Goal: Information Seeking & Learning: Learn about a topic

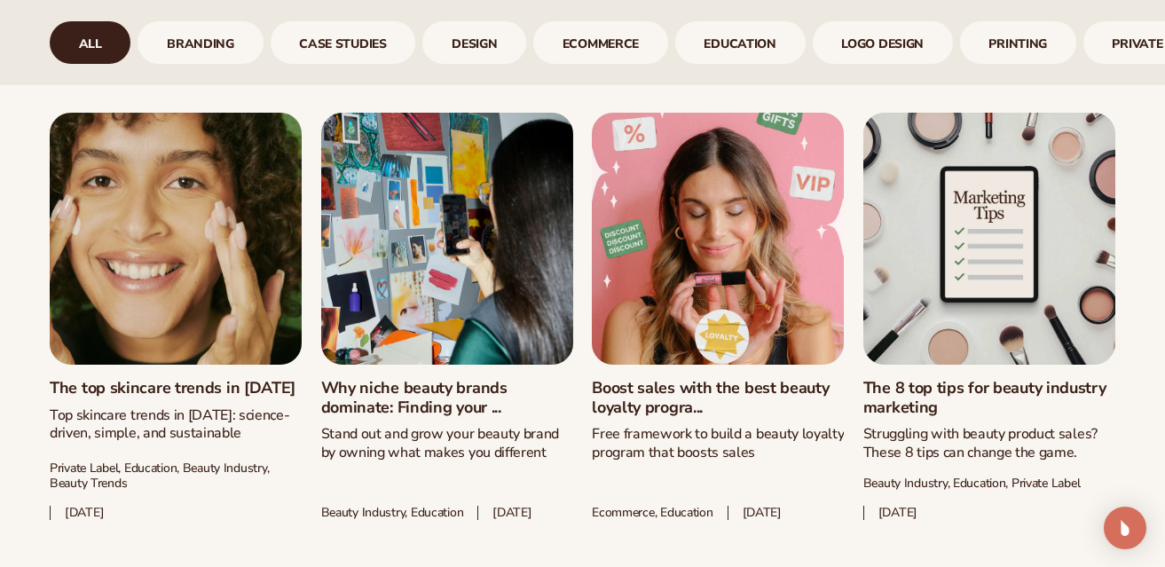
scroll to position [2255, 0]
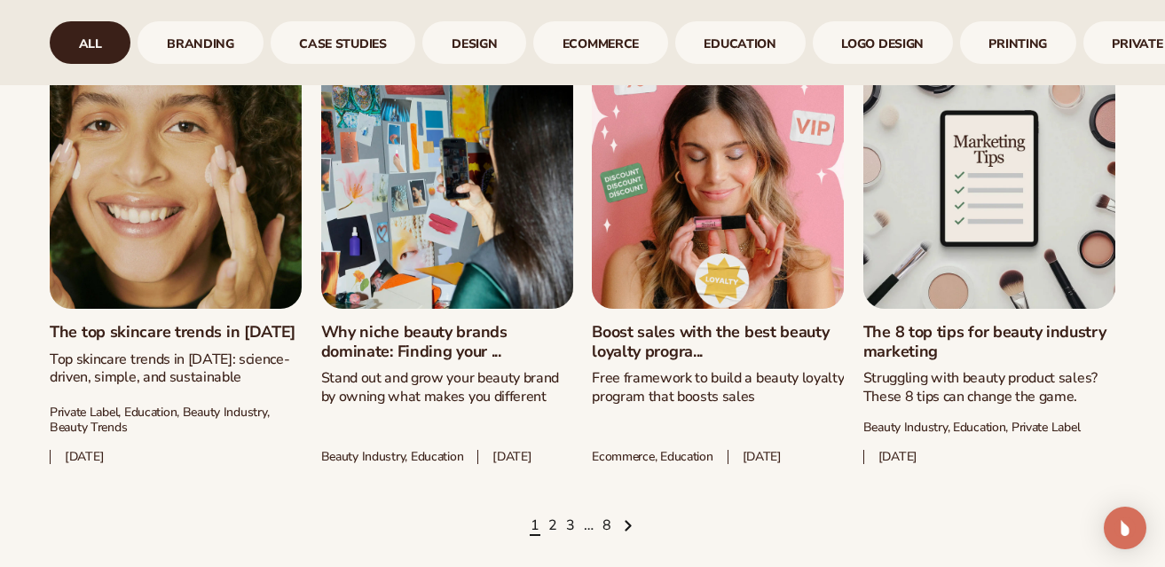
click at [559, 524] on ul "1 2 3 … 8" at bounding box center [583, 526] width 1066 height 20
click at [553, 526] on link "2" at bounding box center [552, 526] width 9 height 20
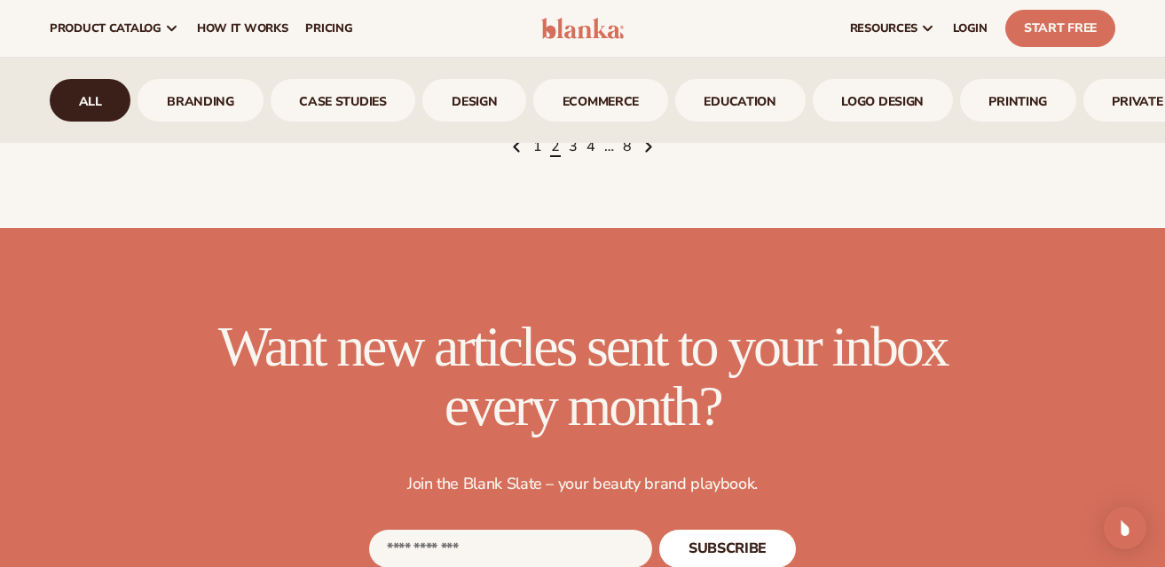
scroll to position [2617, 0]
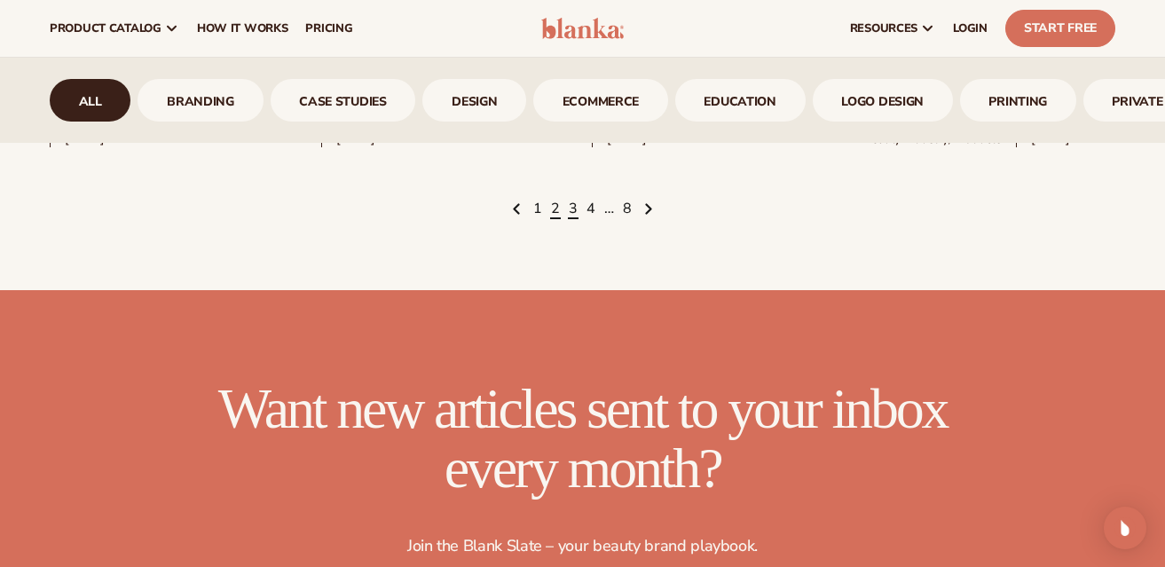
click at [575, 219] on link "3" at bounding box center [573, 210] width 9 height 20
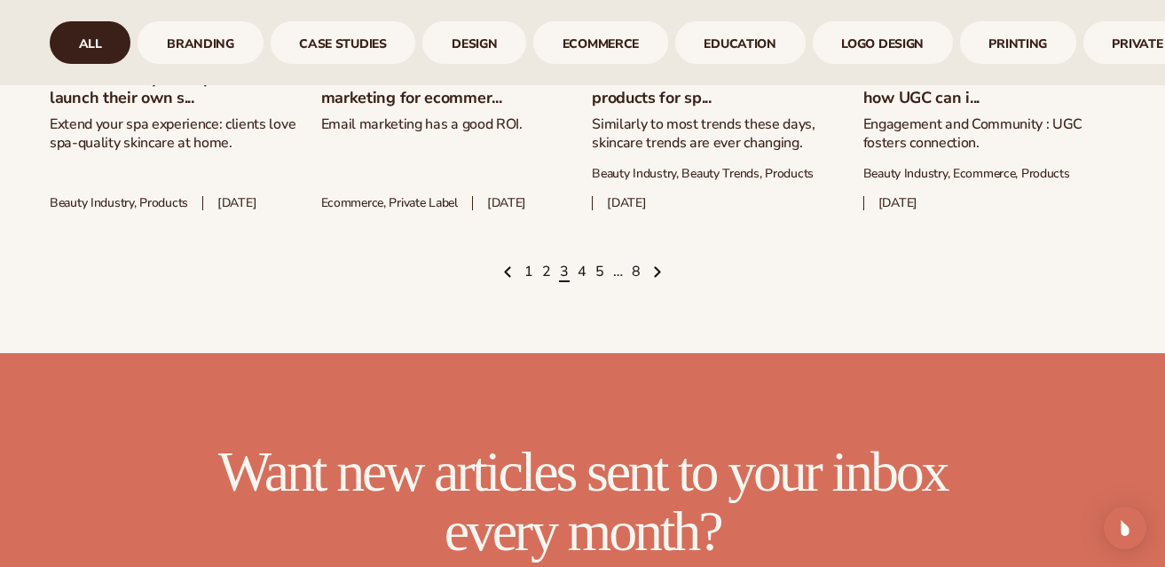
scroll to position [2516, 0]
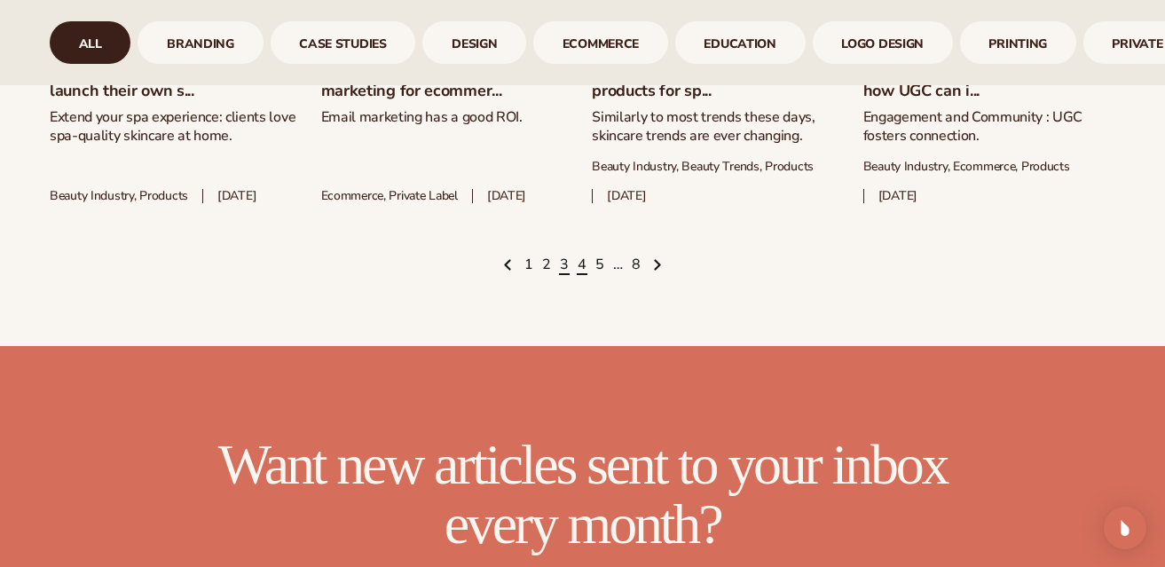
click at [579, 275] on link "4" at bounding box center [582, 266] width 9 height 20
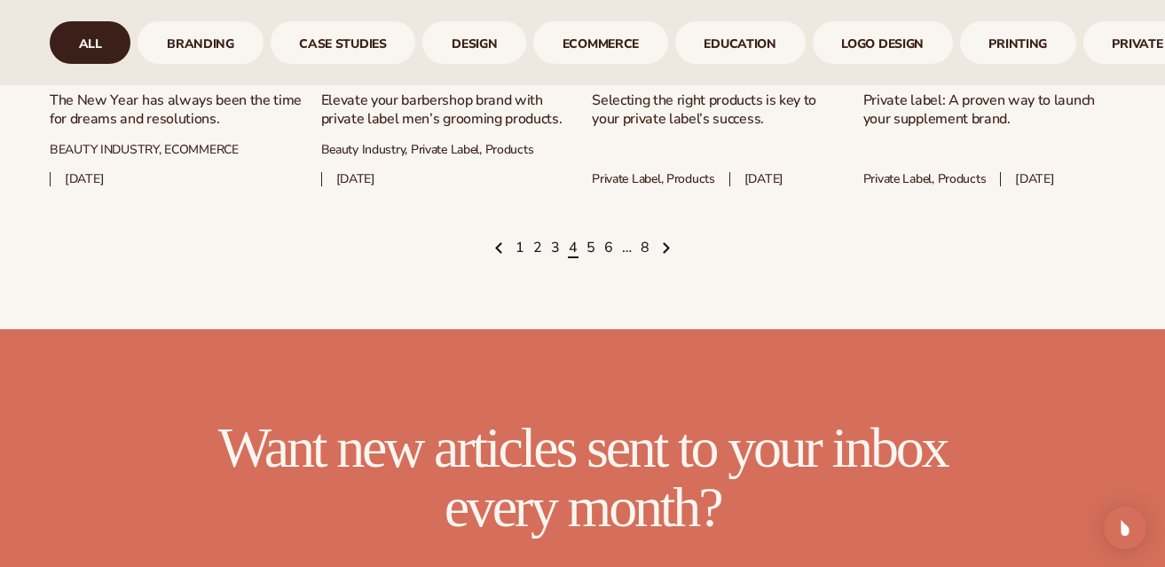
scroll to position [2527, 0]
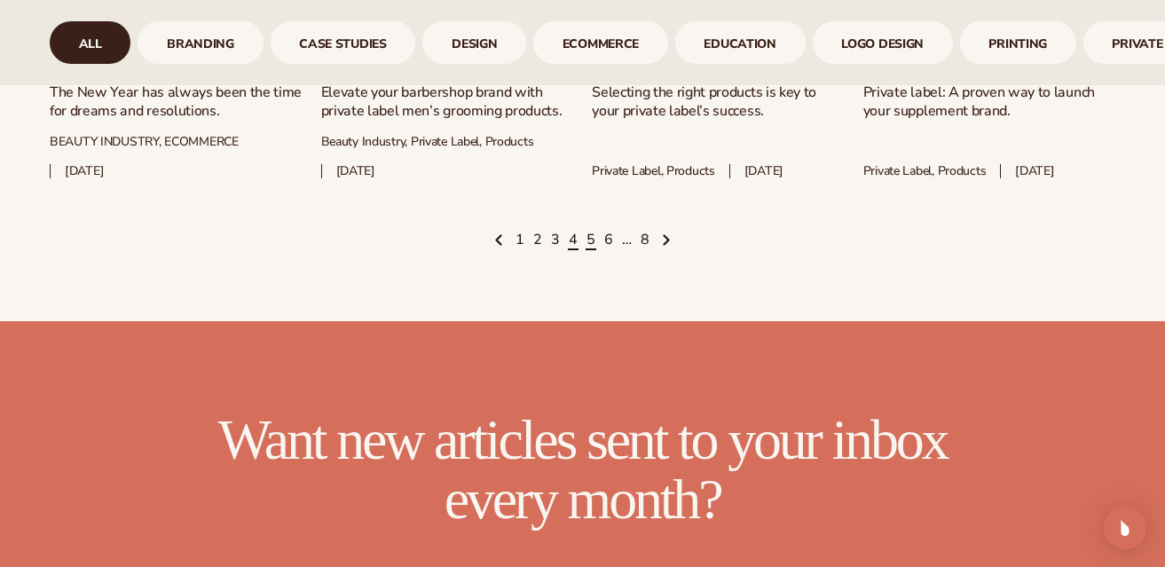
click at [591, 250] on link "5" at bounding box center [590, 241] width 9 height 20
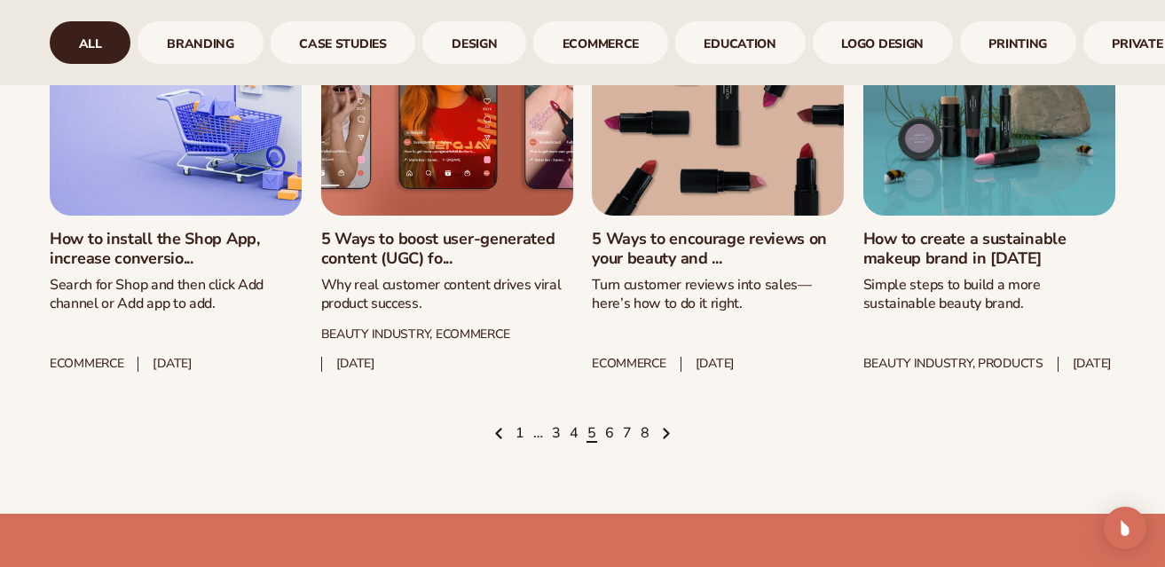
scroll to position [2360, 0]
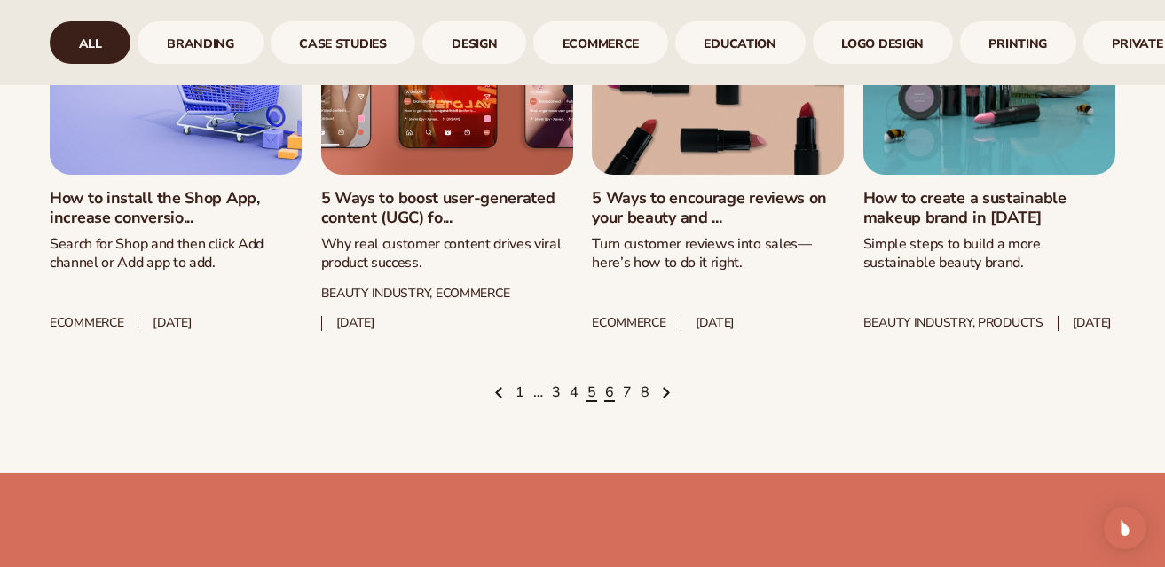
click at [607, 403] on link "6" at bounding box center [609, 393] width 9 height 20
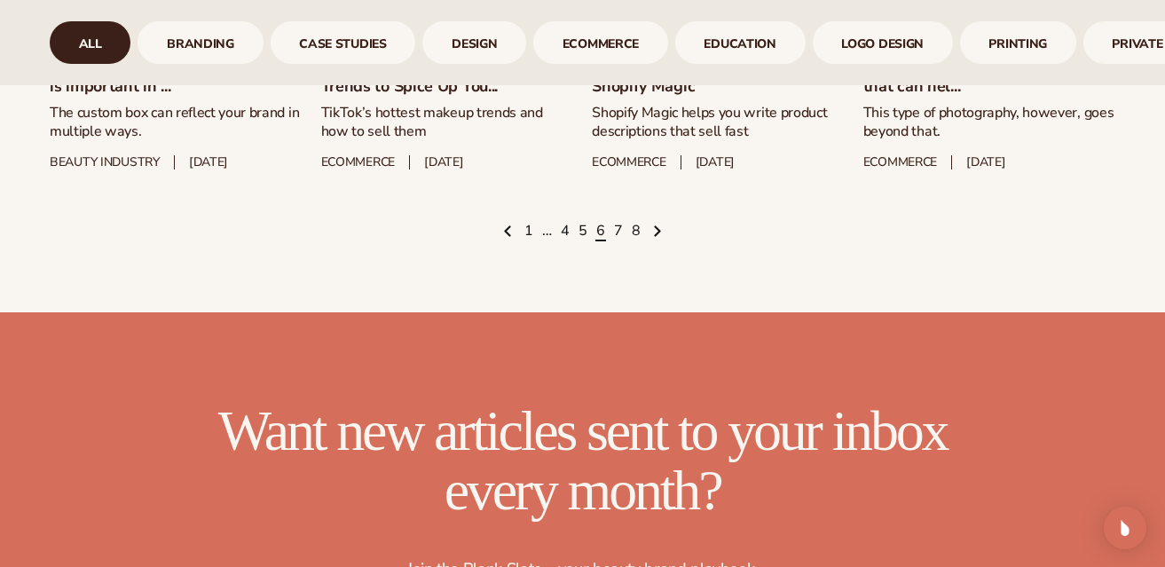
scroll to position [2538, 0]
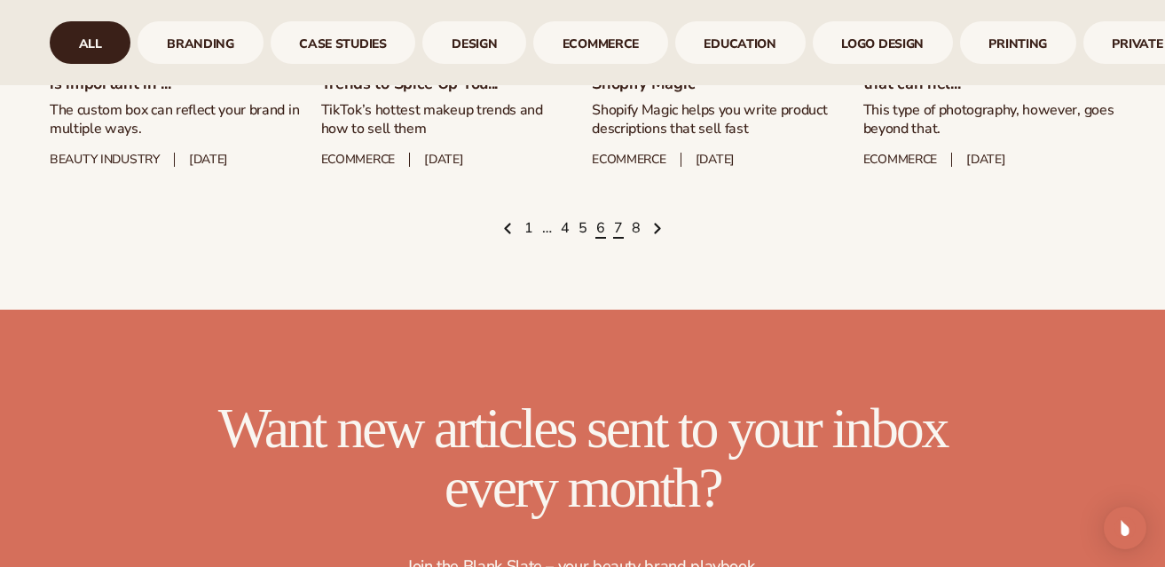
click at [618, 239] on link "7" at bounding box center [618, 229] width 9 height 20
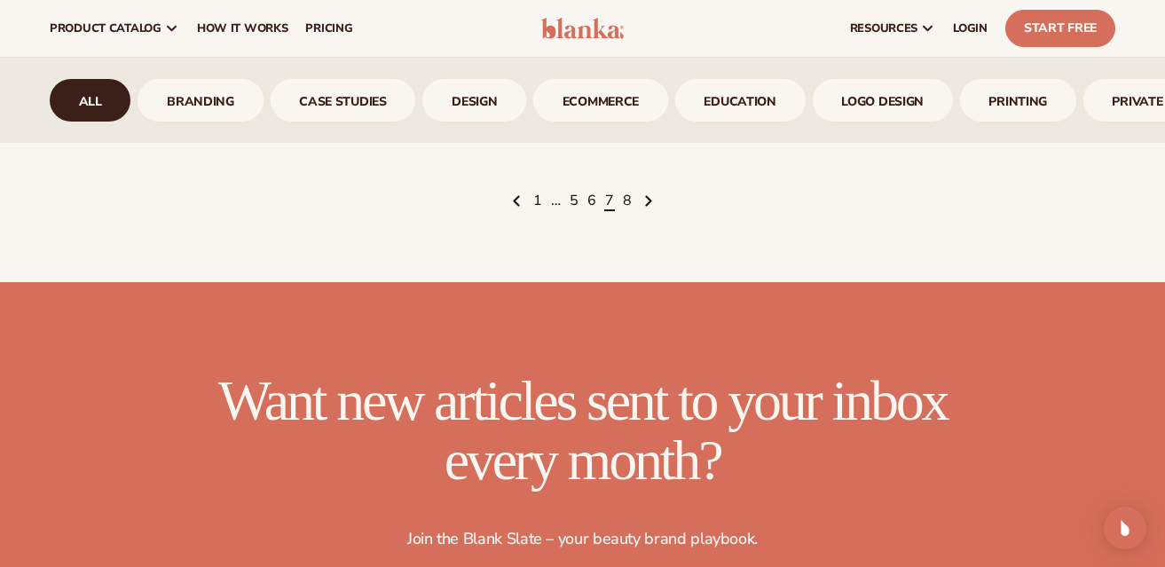
scroll to position [2529, 0]
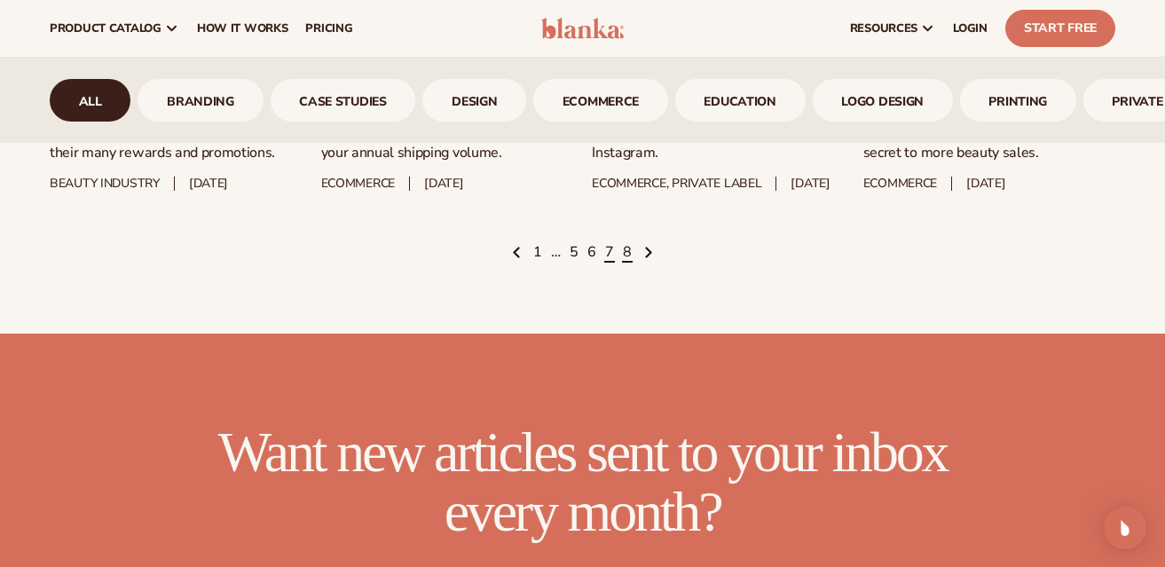
click at [625, 263] on link "8" at bounding box center [627, 253] width 9 height 20
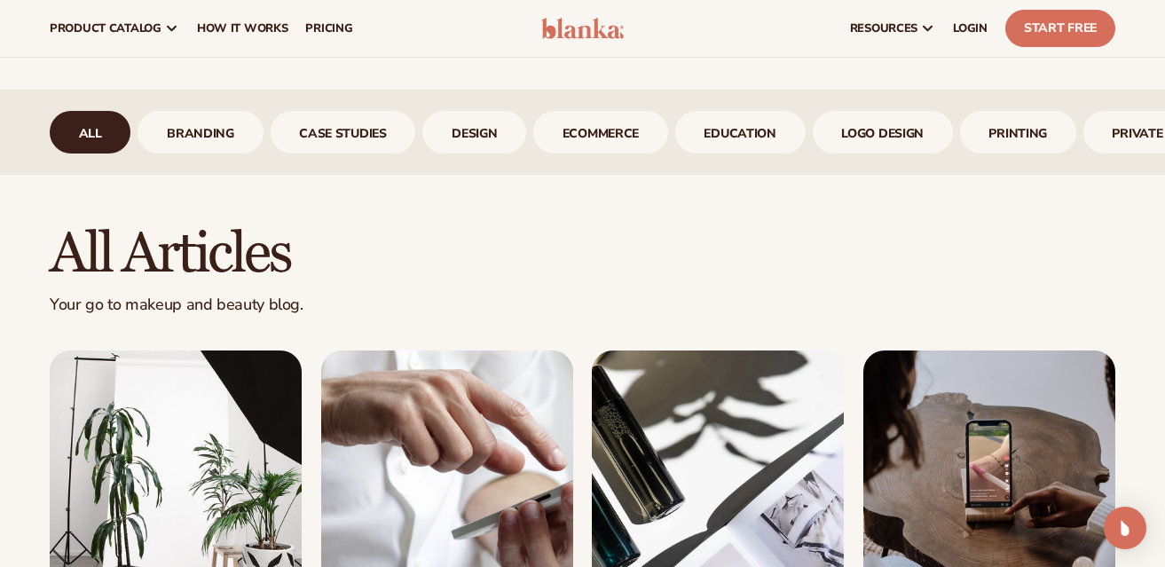
scroll to position [595, 0]
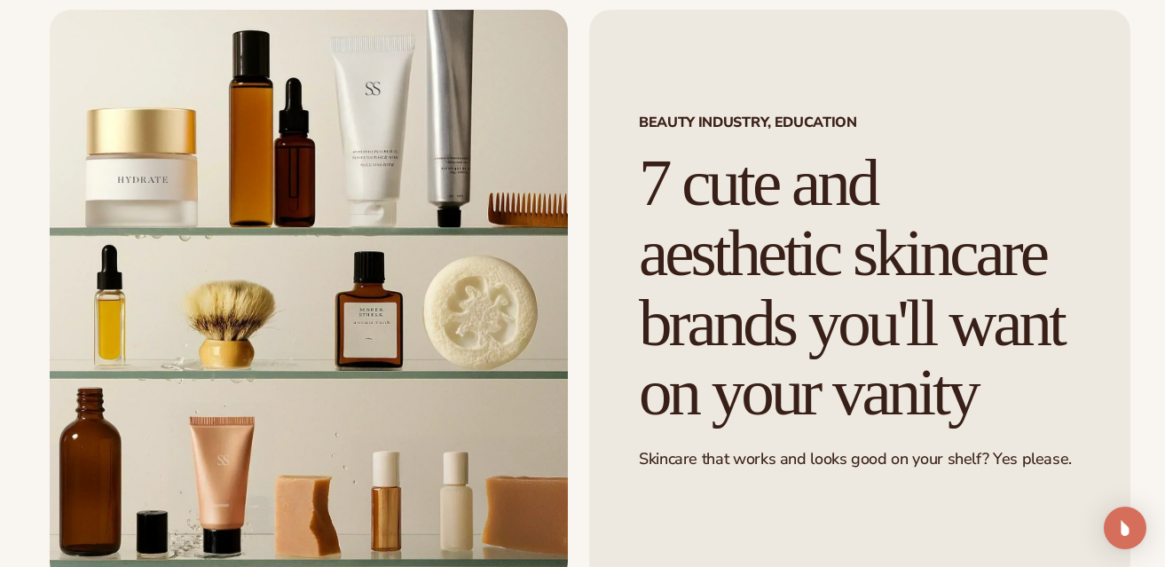
scroll to position [98, 0]
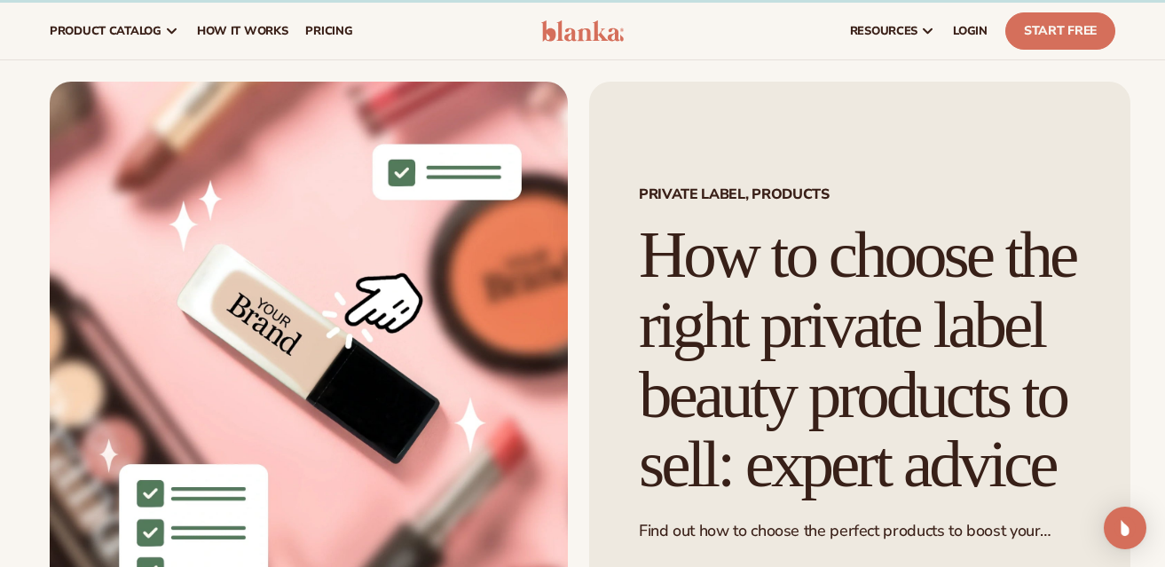
scroll to position [92, 0]
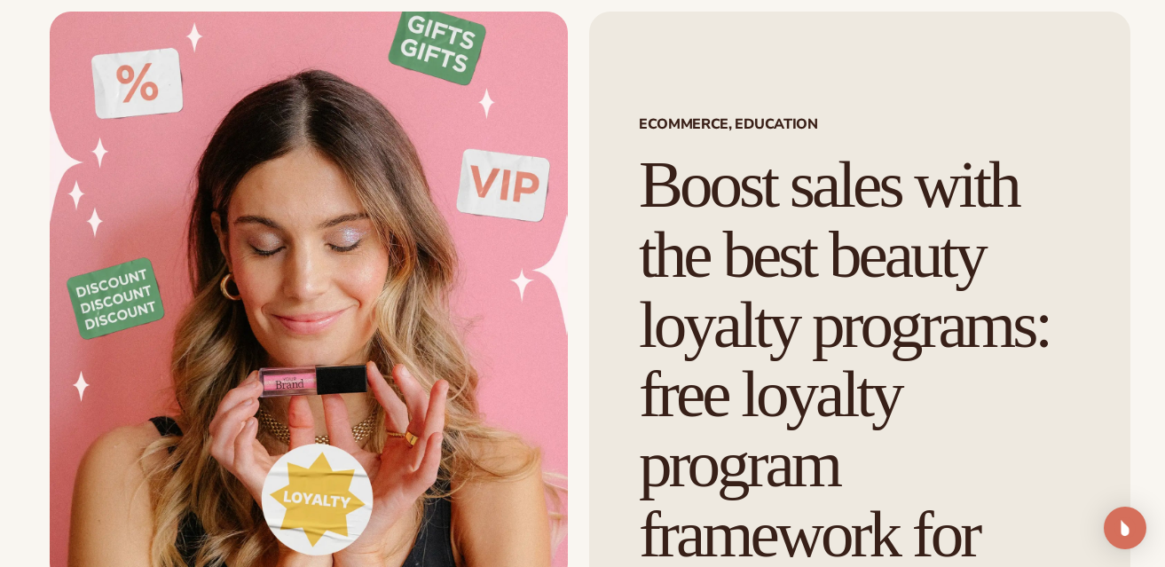
scroll to position [97, 0]
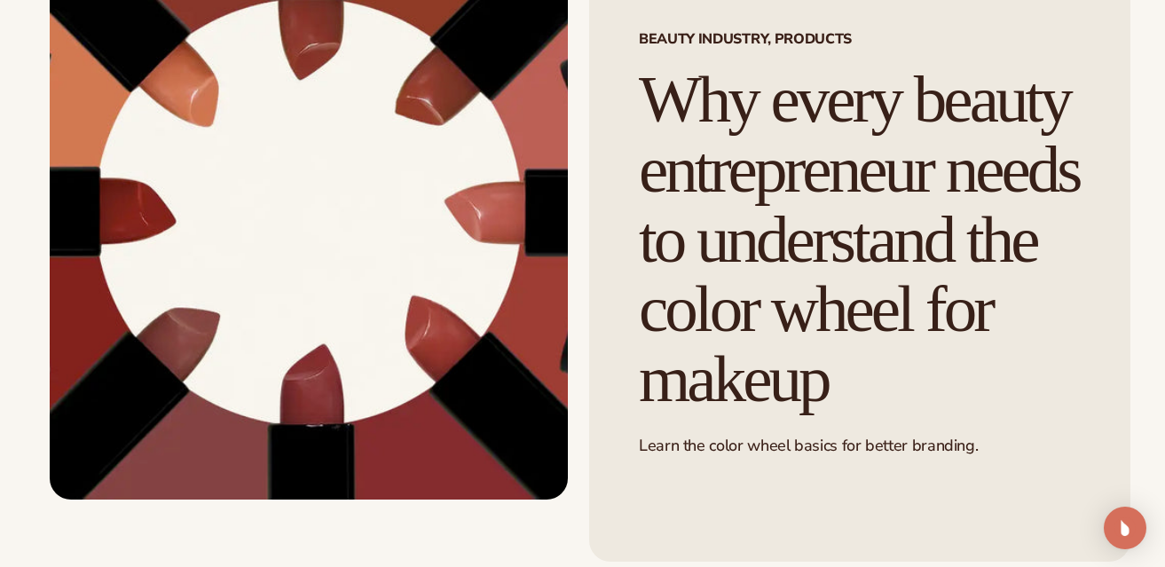
scroll to position [377, 0]
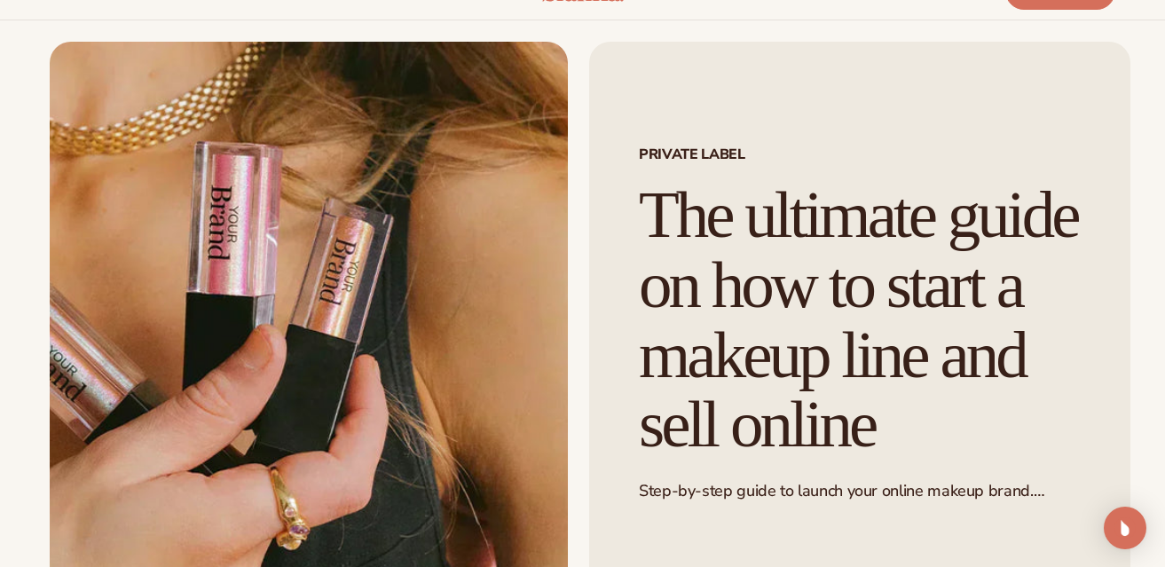
scroll to position [68, 0]
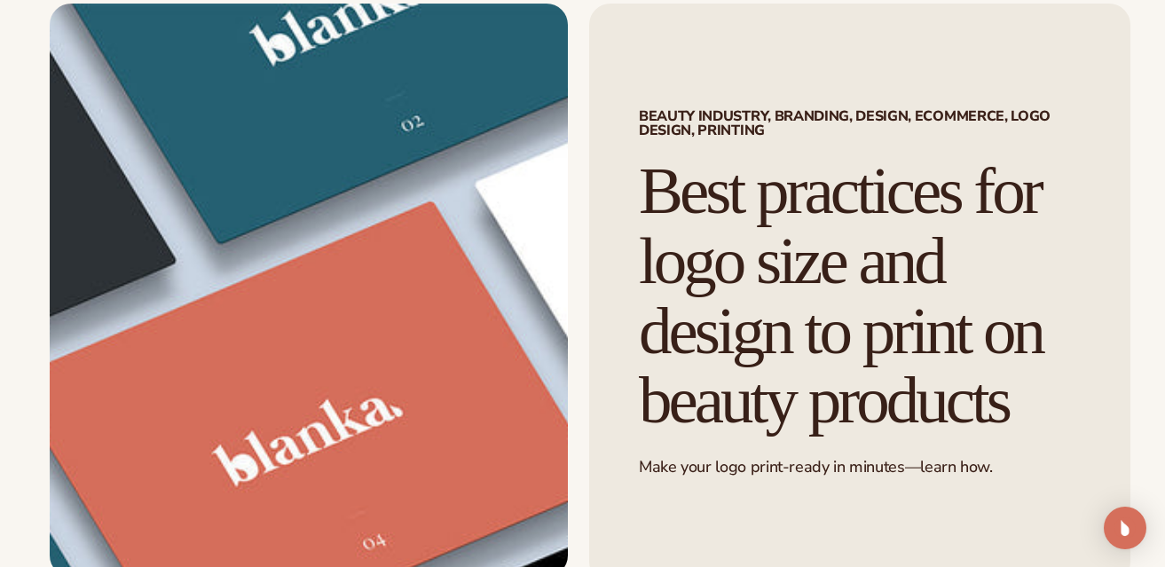
scroll to position [125, 0]
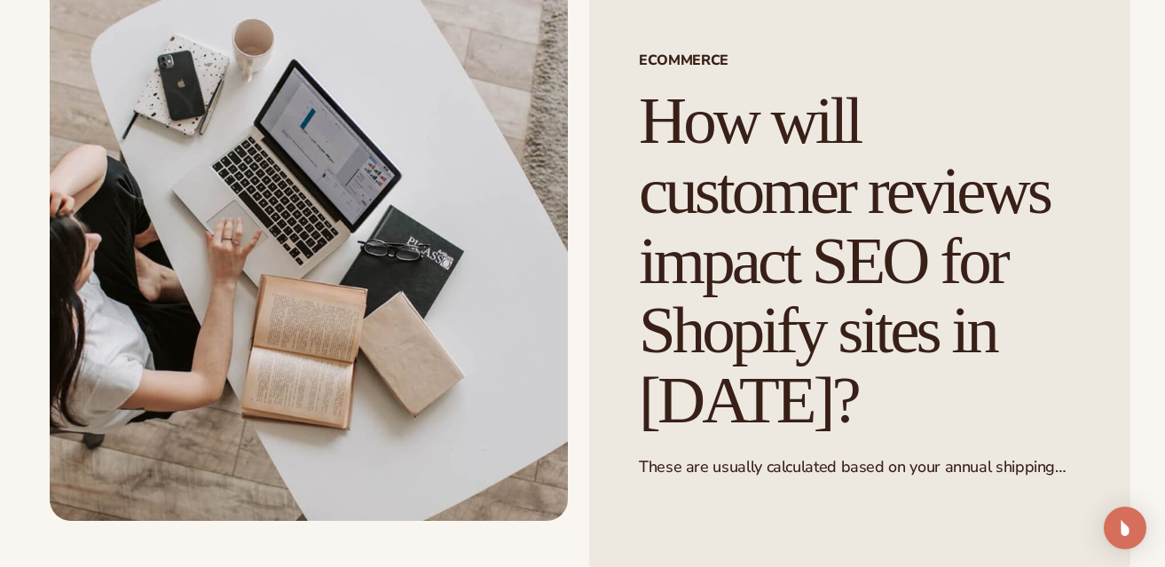
scroll to position [161, 0]
